Goal: Find contact information: Find contact information

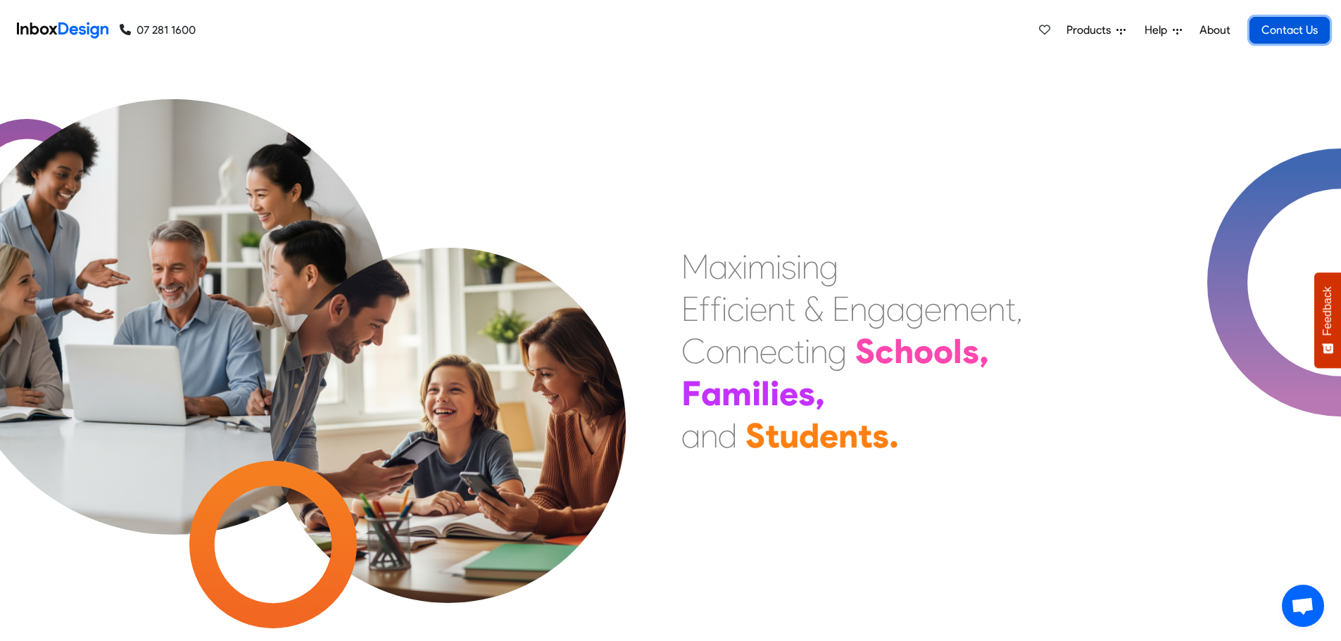
click at [1295, 28] on link "Contact Us" at bounding box center [1290, 30] width 80 height 27
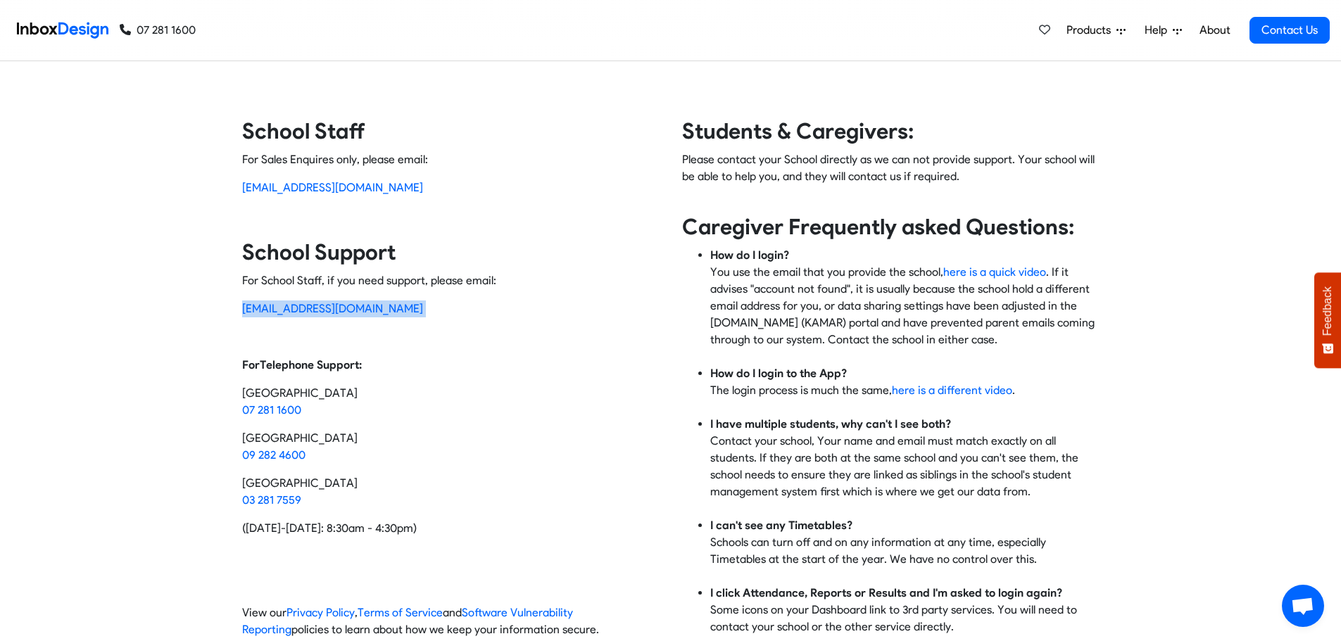
drag, startPoint x: 372, startPoint y: 306, endPoint x: 225, endPoint y: 316, distance: 147.5
click at [225, 316] on div "Contact Inbox Design School Staff For Sales Enquires only, please email: [EMAIL…" at bounding box center [670, 384] width 901 height 532
copy p "[EMAIL_ADDRESS][DOMAIN_NAME]"
